Goal: Task Accomplishment & Management: Use online tool/utility

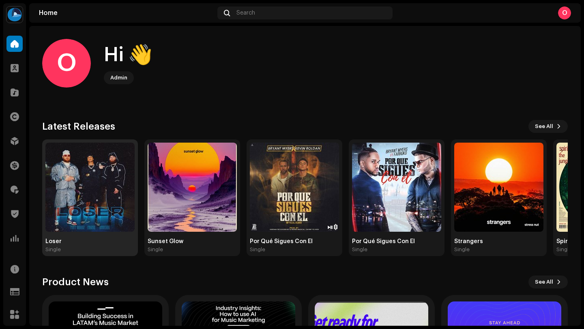
click at [80, 193] on img at bounding box center [89, 187] width 89 height 89
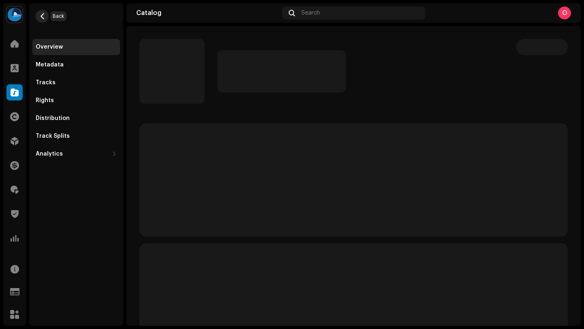
click at [42, 15] on span "button" at bounding box center [42, 16] width 6 height 6
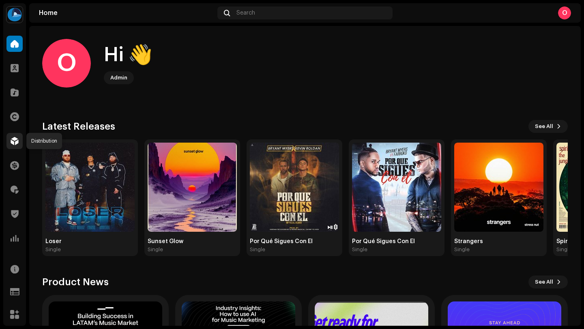
click at [15, 141] on span at bounding box center [15, 141] width 8 height 6
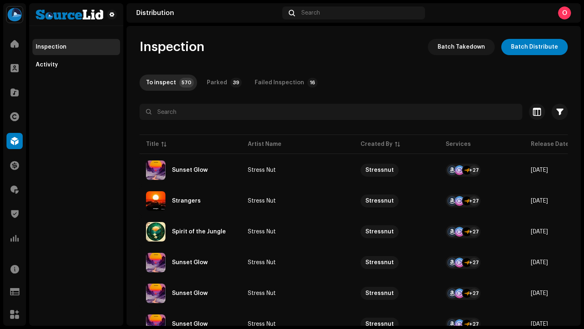
scroll to position [594, 0]
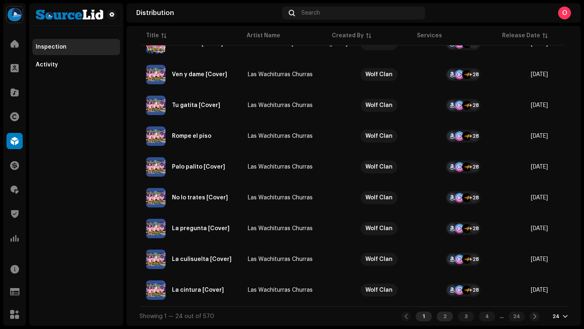
click at [437, 316] on div "2" at bounding box center [445, 317] width 16 height 10
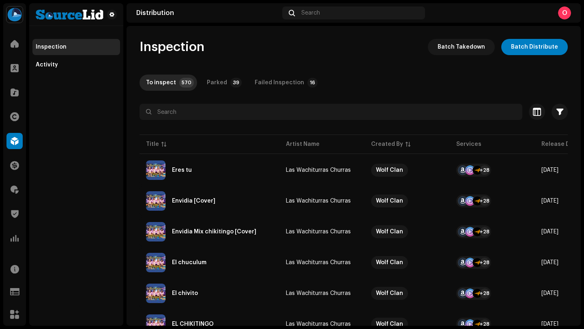
scroll to position [594, 0]
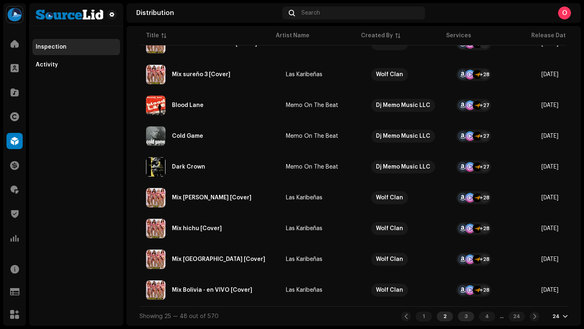
click at [460, 315] on div "3" at bounding box center [466, 317] width 16 height 10
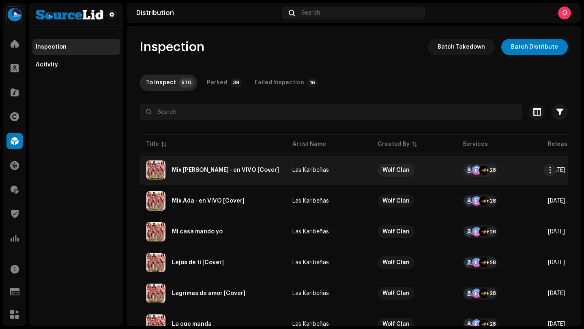
scroll to position [594, 0]
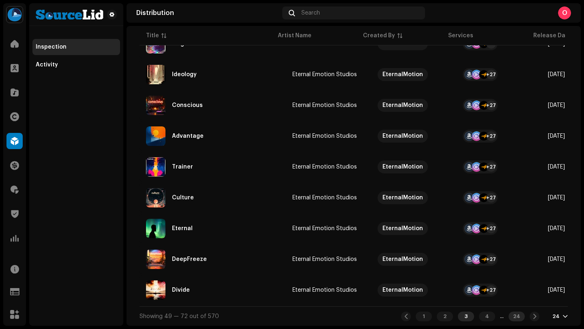
click at [515, 318] on div "24" at bounding box center [517, 317] width 16 height 10
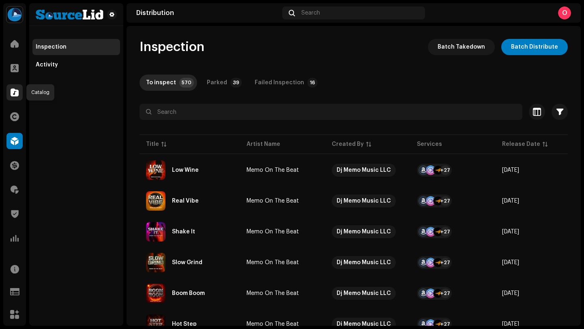
click at [15, 96] on span at bounding box center [15, 92] width 8 height 6
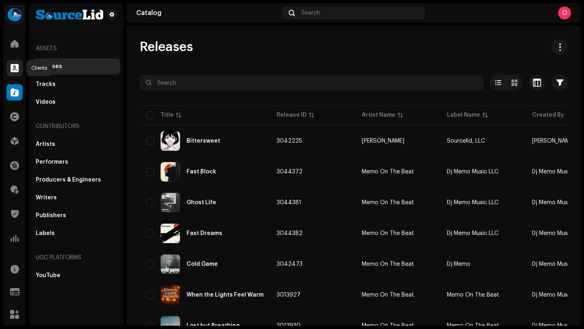
click at [18, 62] on div at bounding box center [14, 68] width 16 height 16
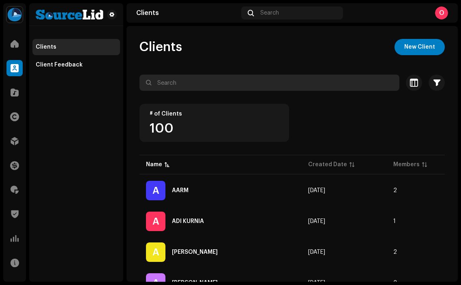
click at [201, 86] on input "text" at bounding box center [270, 83] width 260 height 16
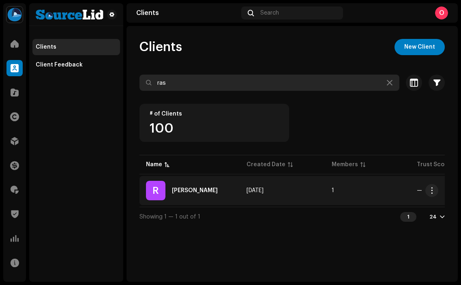
type input "ras"
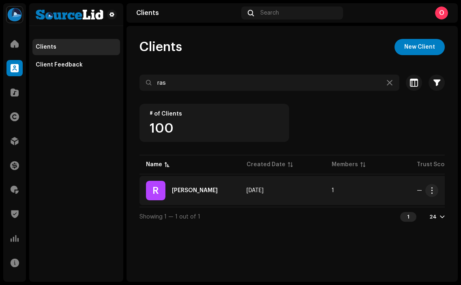
click at [197, 190] on div "[PERSON_NAME]" at bounding box center [190, 190] width 88 height 19
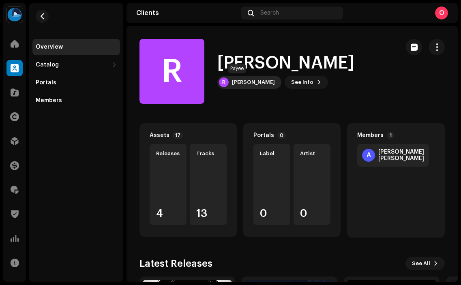
click at [242, 79] on div "[PERSON_NAME]" at bounding box center [253, 82] width 43 height 6
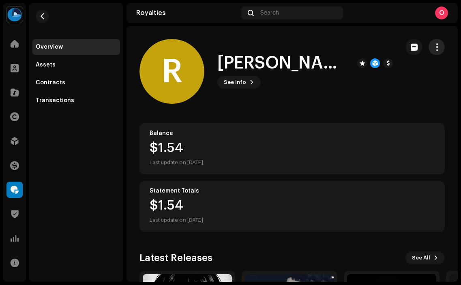
click at [433, 49] on span "button" at bounding box center [437, 47] width 8 height 6
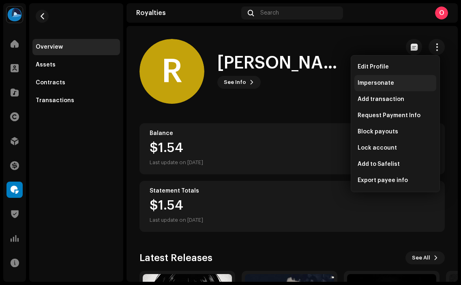
click at [367, 82] on span "Impersonate" at bounding box center [376, 83] width 37 height 6
